Goal: Check status: Check status

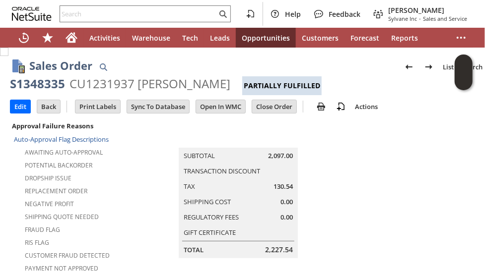
click at [39, 84] on div "S1348335" at bounding box center [37, 84] width 55 height 16
copy div "S1348335"
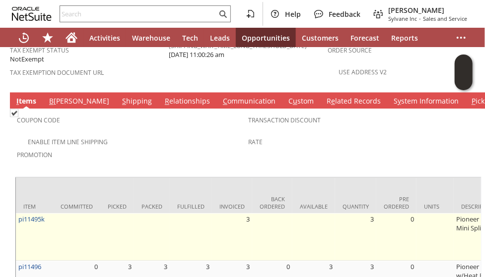
scroll to position [838, 0]
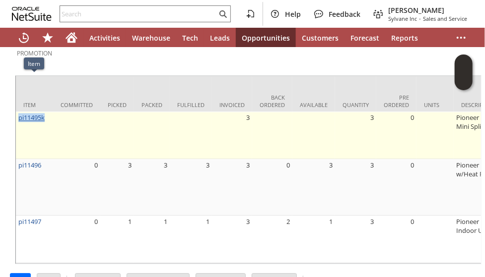
drag, startPoint x: 46, startPoint y: 78, endPoint x: 19, endPoint y: 83, distance: 26.7
click at [19, 112] on td "pi11495k" at bounding box center [34, 136] width 37 height 48
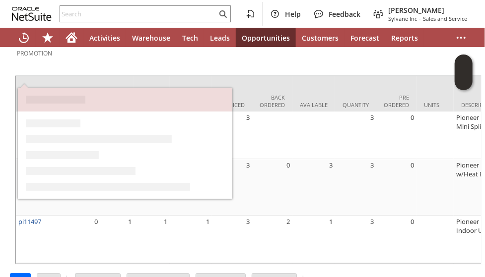
copy link "pi11495k"
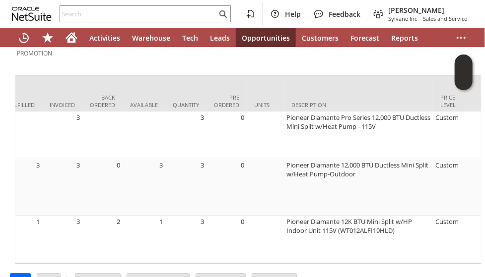
scroll to position [0, 376]
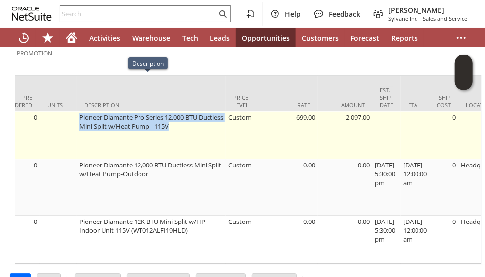
drag, startPoint x: 77, startPoint y: 79, endPoint x: 179, endPoint y: 90, distance: 102.3
click at [198, 112] on td "Pioneer Diamante Pro Series 12,000 BTU Ductless Mini Split w/Heat Pump - 115V" at bounding box center [151, 136] width 149 height 48
copy td "Pioneer Diamante Pro Series 12,000 BTU Ductless Mini Split w/Heat Pump - 115V"
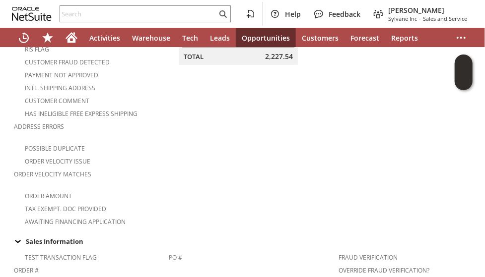
scroll to position [0, 0]
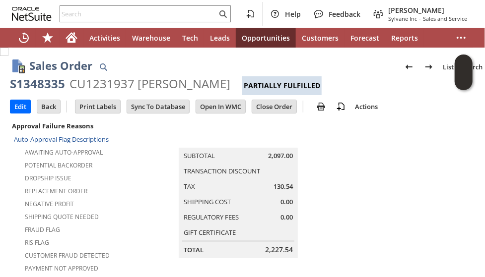
click at [125, 190] on div "Replacement Order" at bounding box center [91, 190] width 155 height 12
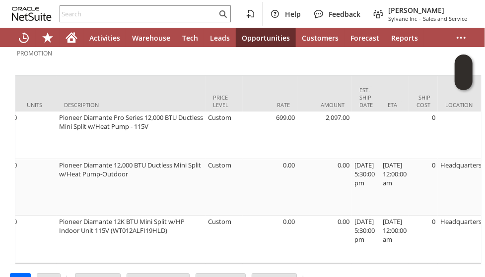
scroll to position [0, 395]
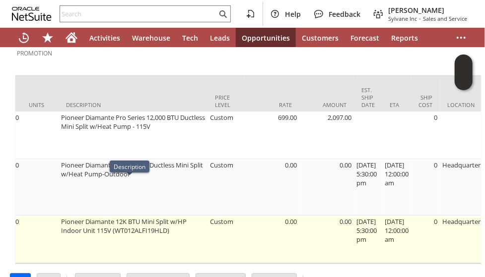
click at [139, 216] on td "Pioneer Diamante 12K BTU Mini Split w/HP Indoor Unit 115V (WT012ALFI19HLD)" at bounding box center [133, 240] width 149 height 48
copy td "WT012ALFI19HLD"
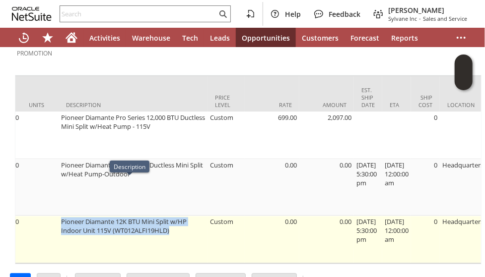
drag, startPoint x: 56, startPoint y: 183, endPoint x: 169, endPoint y: 196, distance: 113.8
click at [169, 216] on td "Pioneer Diamante 12K BTU Mini Split w/HP Indoor Unit 115V (WT012ALFI19HLD)" at bounding box center [133, 240] width 149 height 48
copy td "Pioneer Diamante 12K BTU Mini Split w/HP Indoor Unit 115V (WT012ALFI19HLD)"
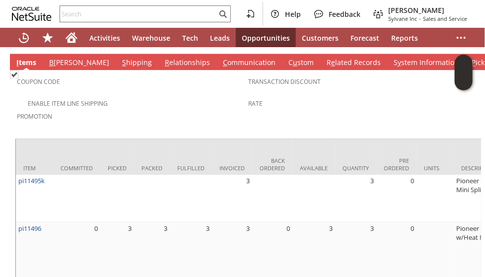
scroll to position [794, 0]
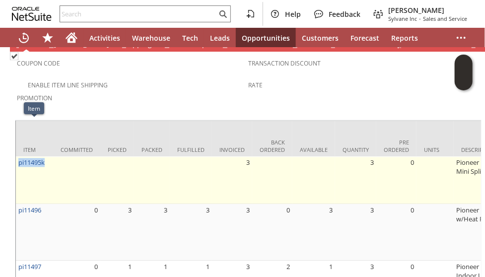
drag, startPoint x: 50, startPoint y: 130, endPoint x: 18, endPoint y: 131, distance: 31.3
click at [18, 156] on td "pi11495k" at bounding box center [34, 180] width 37 height 48
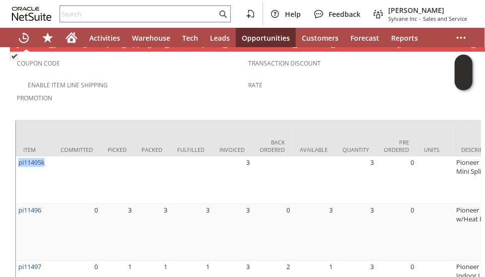
copy link "pi11495k"
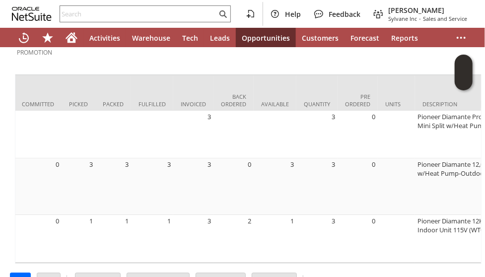
scroll to position [0, 0]
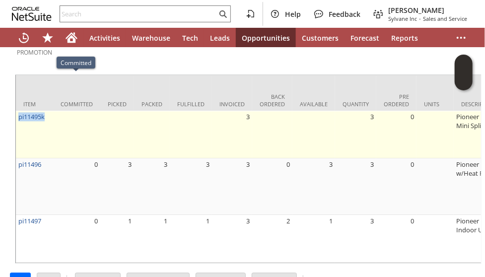
click at [51, 111] on td "pi11495k" at bounding box center [34, 135] width 37 height 48
drag, startPoint x: 48, startPoint y: 80, endPoint x: 17, endPoint y: 86, distance: 31.3
click at [17, 111] on td "pi11495k" at bounding box center [34, 135] width 37 height 48
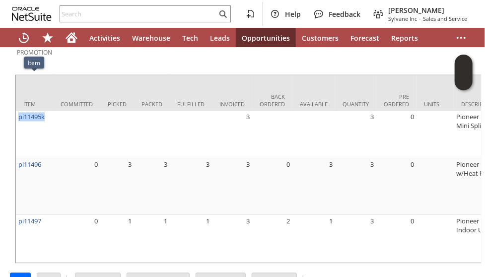
copy link "pi11495k"
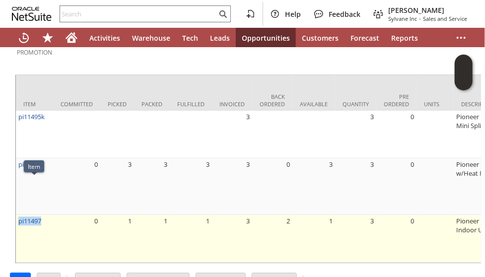
drag, startPoint x: 46, startPoint y: 184, endPoint x: 15, endPoint y: 186, distance: 30.4
click at [16, 215] on td "pi11497" at bounding box center [34, 239] width 37 height 48
